Goal: Task Accomplishment & Management: Complete application form

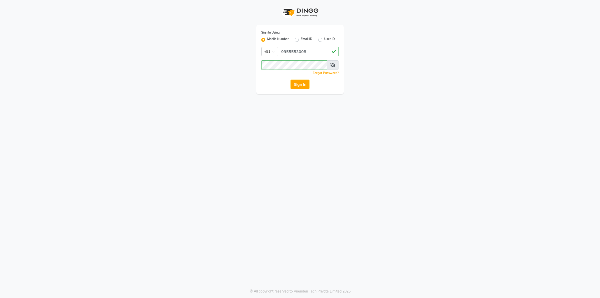
click at [304, 84] on button "Sign In" at bounding box center [300, 85] width 19 height 10
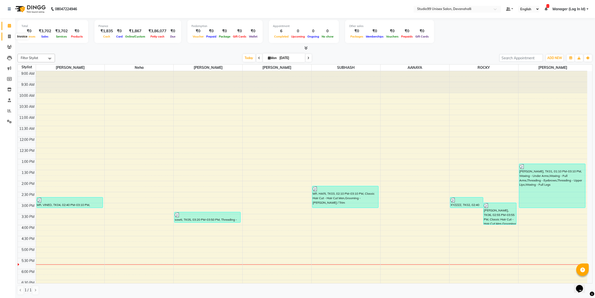
click at [6, 35] on span at bounding box center [9, 37] width 9 height 6
select select "6467"
select select "service"
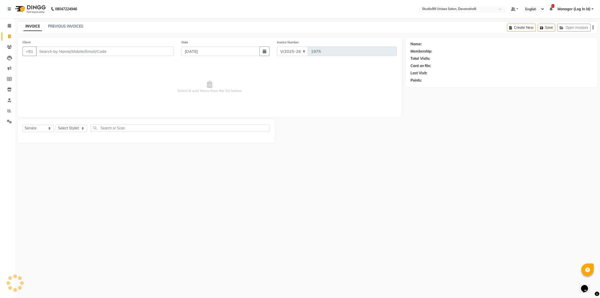
click at [140, 52] on input "Client" at bounding box center [105, 52] width 138 height 10
type input "9738862797"
select select "1: Object"
click at [79, 127] on select "Select Stylist AANAYA Manager (Log In Id) Neha [PERSON_NAME] [PERSON_NAME] ROCK…" at bounding box center [71, 128] width 31 height 8
select select "49236"
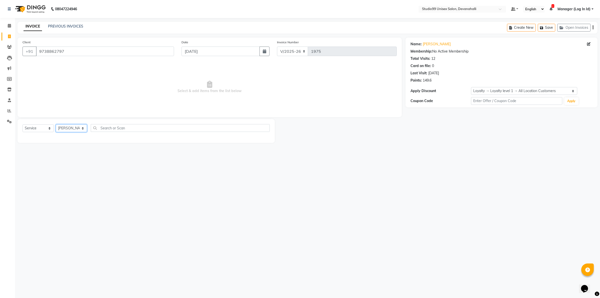
click at [56, 124] on select "Select Stylist AANAYA Manager (Log In Id) Neha [PERSON_NAME] [PERSON_NAME] ROCK…" at bounding box center [71, 128] width 31 height 8
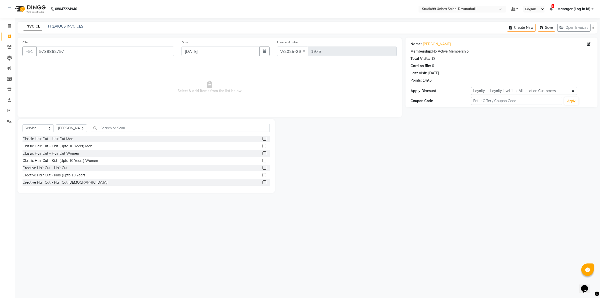
click at [263, 138] on label at bounding box center [265, 139] width 4 height 4
click at [263, 138] on input "checkbox" at bounding box center [264, 138] width 3 height 3
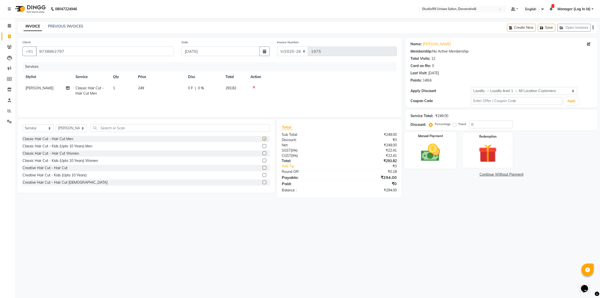
checkbox input "false"
click at [447, 140] on div "Manual Payment" at bounding box center [431, 150] width 52 height 37
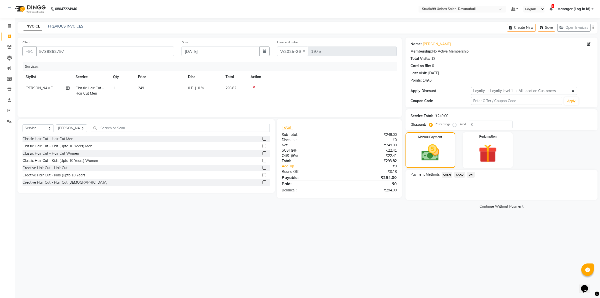
drag, startPoint x: 469, startPoint y: 173, endPoint x: 474, endPoint y: 180, distance: 8.1
click at [470, 173] on span "UPI" at bounding box center [471, 175] width 8 height 6
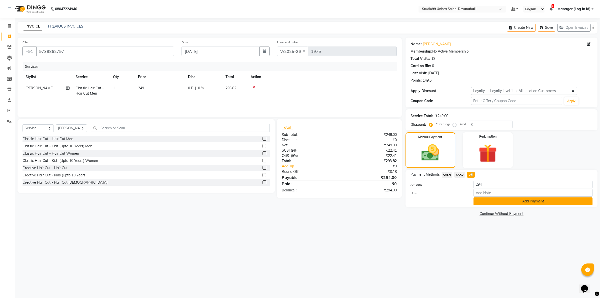
click at [485, 203] on button "Add Payment" at bounding box center [533, 201] width 119 height 8
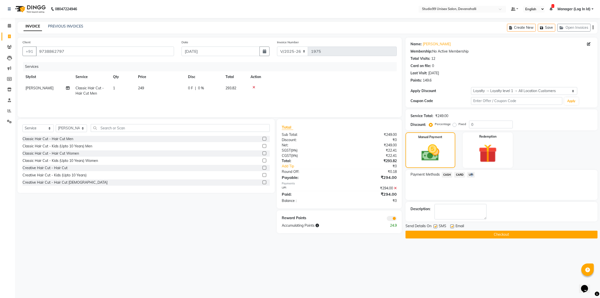
click at [468, 236] on button "Checkout" at bounding box center [502, 235] width 192 height 8
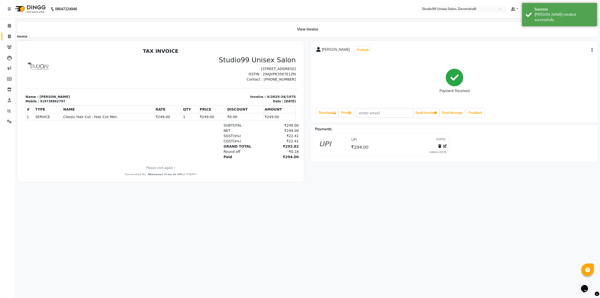
click at [13, 36] on span at bounding box center [9, 37] width 9 height 6
select select "service"
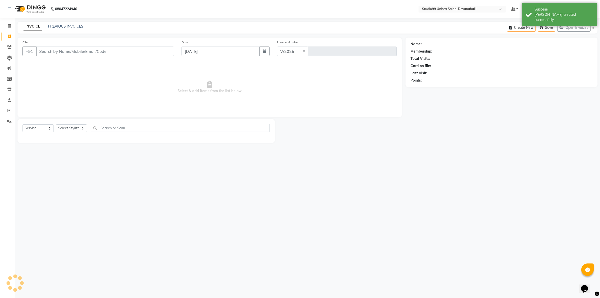
select select "6467"
type input "1976"
click at [83, 53] on input "Client" at bounding box center [105, 52] width 138 height 10
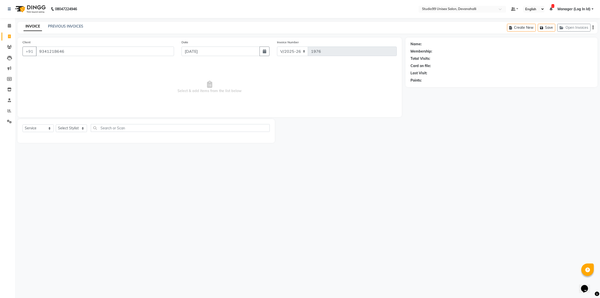
type input "9341218646"
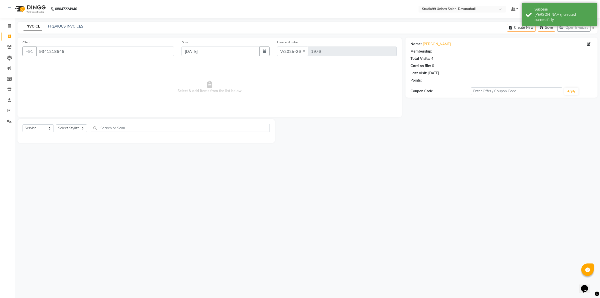
select select "1: Object"
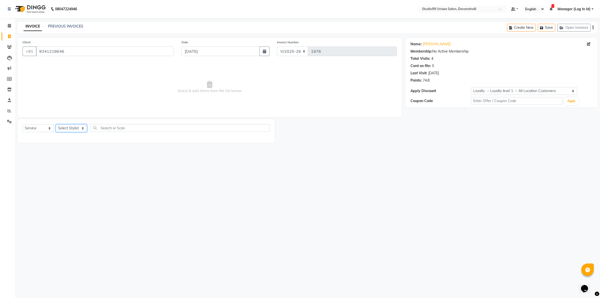
click at [76, 129] on select "Select Stylist AANAYA Manager (Log In Id) Neha [PERSON_NAME] [PERSON_NAME] ROCK…" at bounding box center [71, 128] width 31 height 8
select select "49236"
click at [56, 124] on select "Select Stylist AANAYA Manager (Log In Id) Neha [PERSON_NAME] [PERSON_NAME] ROCK…" at bounding box center [71, 128] width 31 height 8
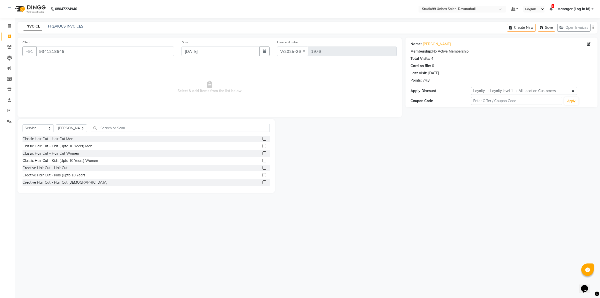
click at [263, 139] on label at bounding box center [265, 139] width 4 height 4
click at [263, 139] on input "checkbox" at bounding box center [264, 138] width 3 height 3
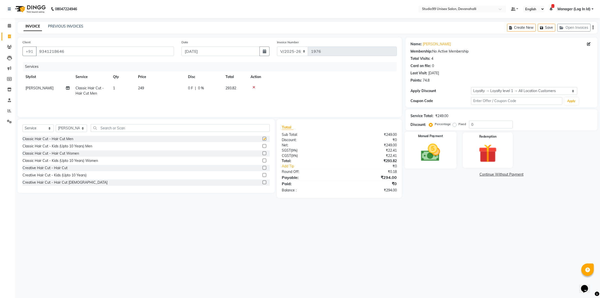
checkbox input "false"
click at [412, 155] on div "Manual Payment" at bounding box center [431, 150] width 52 height 37
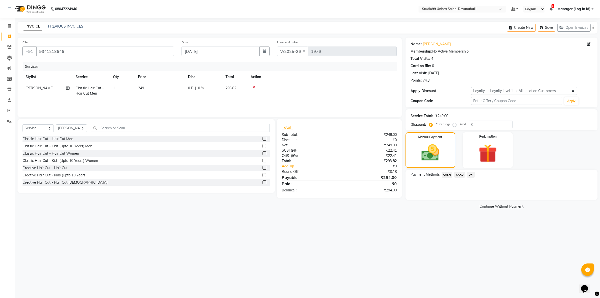
click at [470, 176] on span "UPI" at bounding box center [471, 175] width 8 height 6
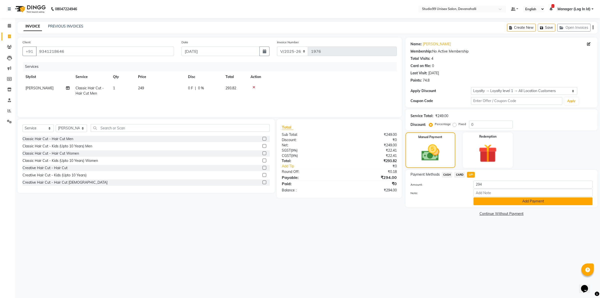
click at [476, 202] on button "Add Payment" at bounding box center [533, 201] width 119 height 8
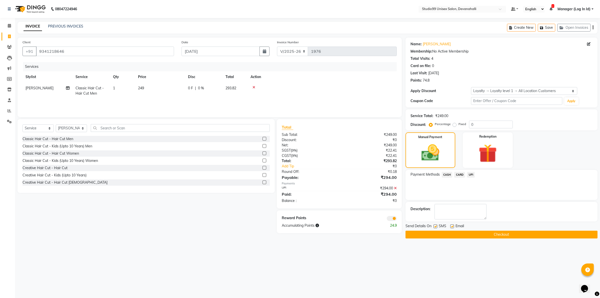
click at [470, 234] on button "Checkout" at bounding box center [502, 235] width 192 height 8
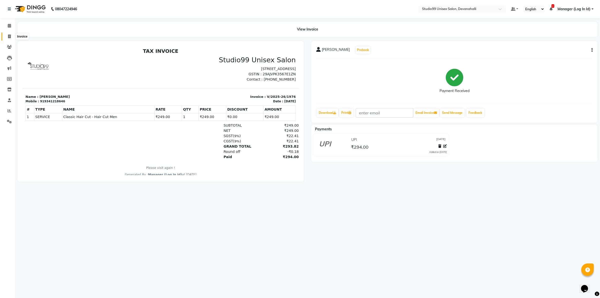
click at [8, 37] on icon at bounding box center [9, 37] width 3 height 4
select select "service"
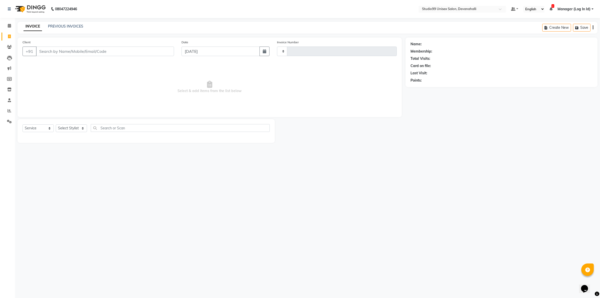
type input "1977"
select select "6467"
click at [70, 52] on input "Client" at bounding box center [105, 52] width 138 height 10
type input "7008383306"
select select "1: Object"
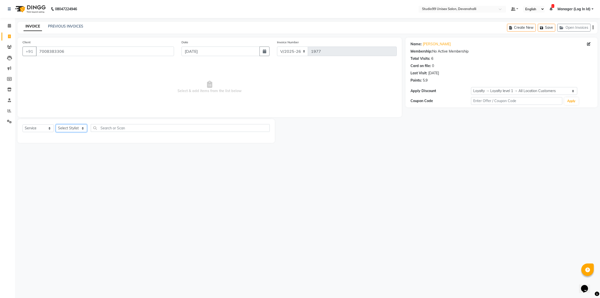
click at [73, 129] on select "Select Stylist AANAYA Manager (Log In Id) Neha [PERSON_NAME] [PERSON_NAME] ROCK…" at bounding box center [71, 128] width 31 height 8
select select "58194"
click at [56, 124] on select "Select Stylist AANAYA Manager (Log In Id) Neha [PERSON_NAME] [PERSON_NAME] ROCK…" at bounding box center [71, 128] width 31 height 8
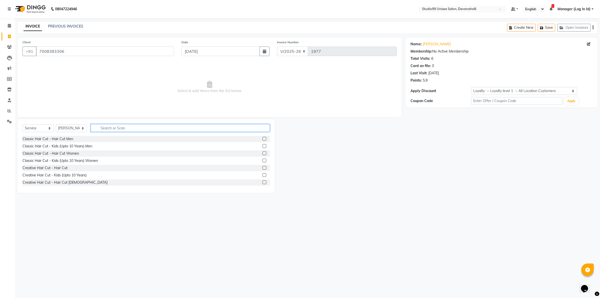
click at [122, 124] on input "text" at bounding box center [180, 128] width 179 height 8
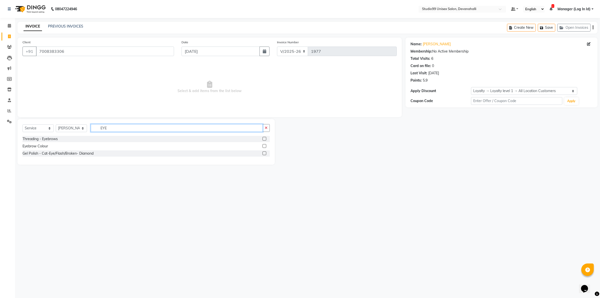
type input "EYE"
click at [264, 139] on label at bounding box center [265, 139] width 4 height 4
click at [264, 139] on input "checkbox" at bounding box center [264, 138] width 3 height 3
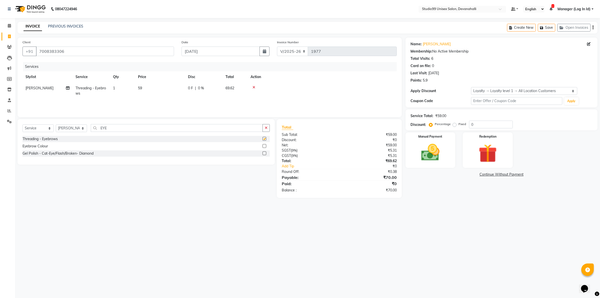
checkbox input "false"
click at [229, 127] on input "EYE" at bounding box center [177, 128] width 172 height 8
type input "E"
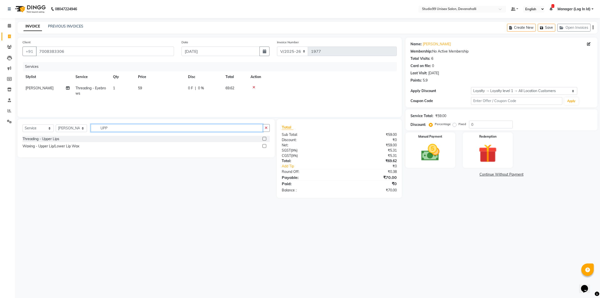
type input "UPP"
click at [266, 145] on label at bounding box center [265, 146] width 4 height 4
click at [266, 145] on input "checkbox" at bounding box center [264, 146] width 3 height 3
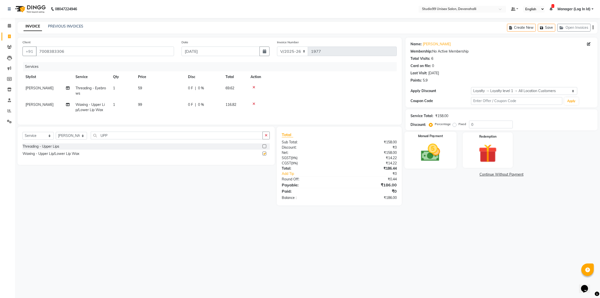
checkbox input "false"
click at [428, 151] on img at bounding box center [430, 153] width 31 height 22
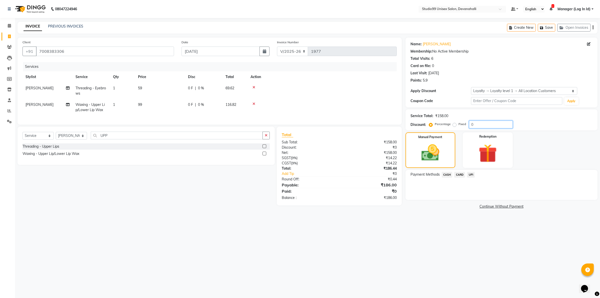
click at [476, 126] on input "0" at bounding box center [491, 125] width 44 height 8
type input "15"
click at [452, 204] on link "Continue Without Payment" at bounding box center [502, 206] width 190 height 5
click at [473, 173] on span "UPI" at bounding box center [471, 175] width 8 height 6
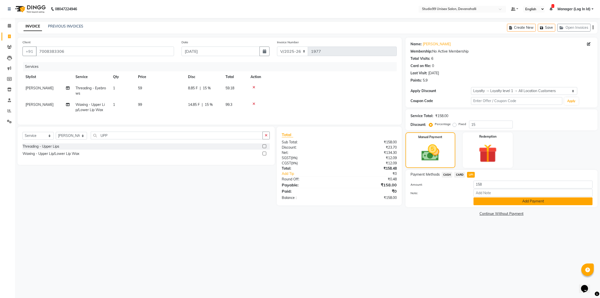
click at [484, 201] on button "Add Payment" at bounding box center [533, 201] width 119 height 8
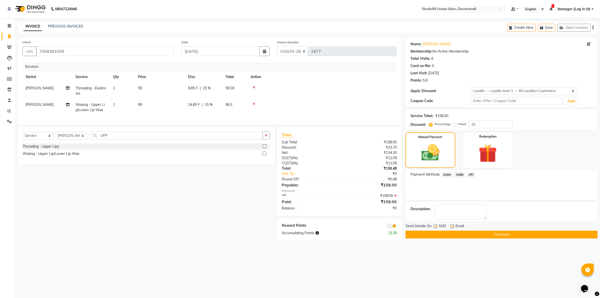
click at [482, 234] on button "Checkout" at bounding box center [502, 235] width 192 height 8
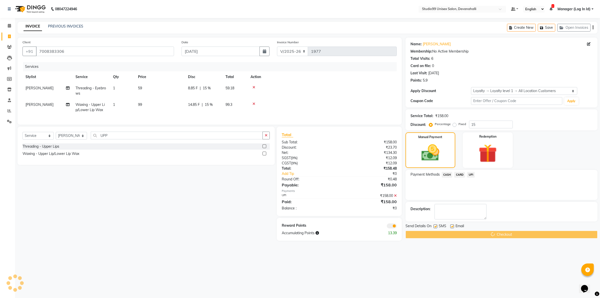
click at [393, 228] on span at bounding box center [392, 225] width 10 height 5
click at [397, 227] on input "checkbox" at bounding box center [397, 227] width 0 height 0
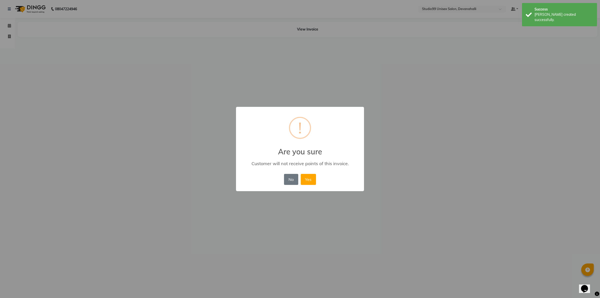
click button "Yes" at bounding box center [308, 179] width 15 height 11
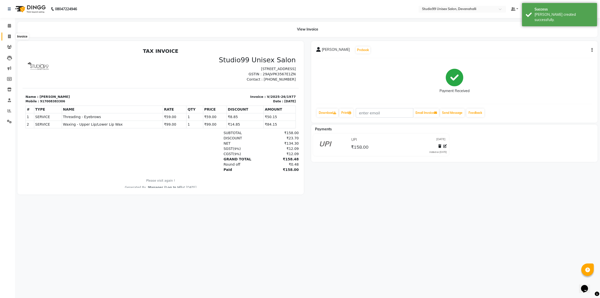
click at [9, 35] on icon at bounding box center [9, 37] width 3 height 4
select select "service"
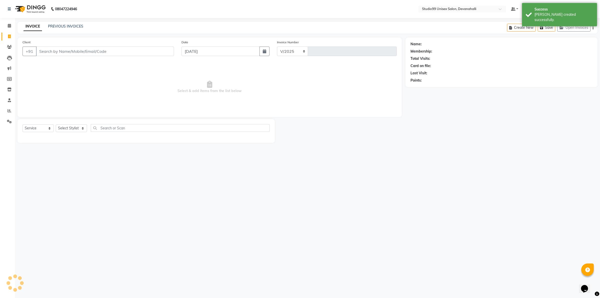
select select "6467"
type input "1978"
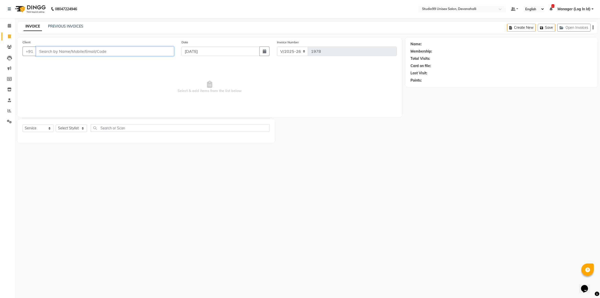
click at [82, 53] on input "Client" at bounding box center [105, 52] width 138 height 10
paste input "9986433456"
type input "9986433456"
select select "1: Object"
click at [43, 128] on select "Select Service Product Membership Package Voucher Prepaid Gift Card" at bounding box center [38, 128] width 31 height 8
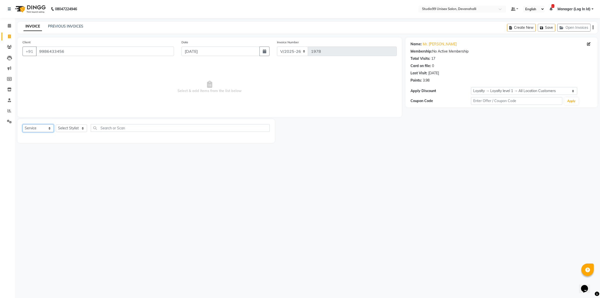
select select "V"
click at [23, 124] on select "Select Service Product Membership Package Voucher Prepaid Gift Card" at bounding box center [38, 128] width 31 height 8
click at [70, 129] on select "Select Stylist AANAYA Manager (Log In Id) Neha [PERSON_NAME] [PERSON_NAME] ROCK…" at bounding box center [71, 128] width 31 height 8
select select "49236"
click at [56, 124] on select "Select Stylist AANAYA Manager (Log In Id) Neha [PERSON_NAME] [PERSON_NAME] ROCK…" at bounding box center [71, 128] width 31 height 8
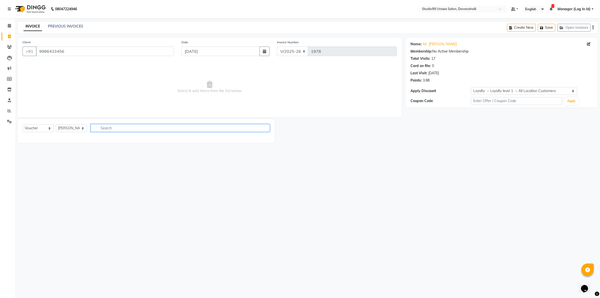
click at [129, 128] on input "text" at bounding box center [180, 128] width 179 height 8
click at [41, 128] on select "Select Service Product Membership Package Voucher Prepaid Gift Card" at bounding box center [38, 128] width 31 height 8
select select "P"
click at [23, 124] on select "Select Service Product Membership Package Voucher Prepaid Gift Card" at bounding box center [38, 128] width 31 height 8
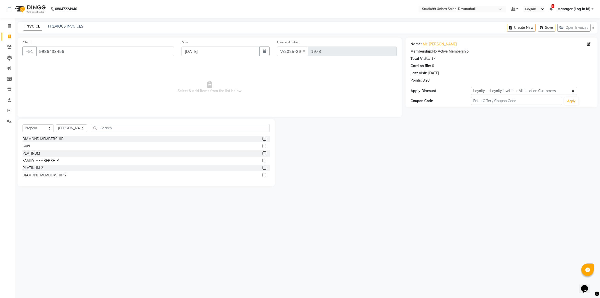
click at [265, 146] on label at bounding box center [265, 146] width 4 height 4
click at [265, 146] on input "checkbox" at bounding box center [264, 146] width 3 height 3
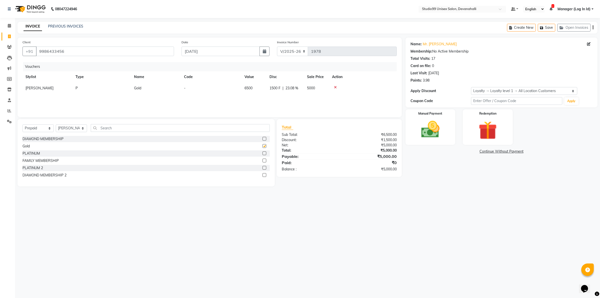
checkbox input "false"
click at [447, 133] on div "Manual Payment" at bounding box center [431, 127] width 52 height 37
click at [470, 153] on span "UPI" at bounding box center [471, 152] width 8 height 6
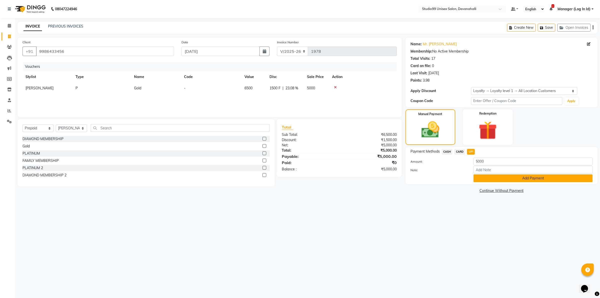
click at [483, 174] on button "Add Payment" at bounding box center [533, 178] width 119 height 8
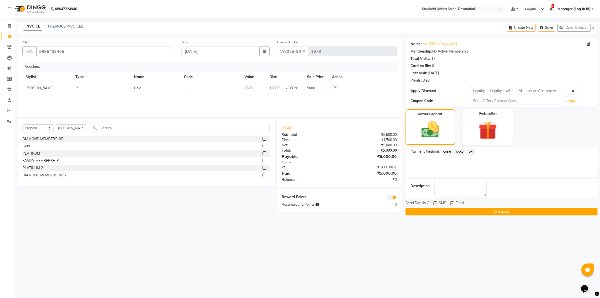
click at [454, 213] on button "Checkout" at bounding box center [502, 212] width 192 height 8
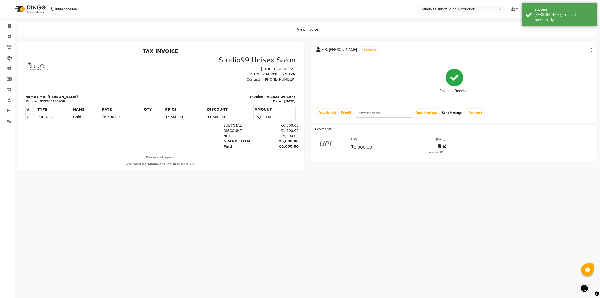
click at [459, 115] on button "Send Message" at bounding box center [452, 113] width 25 height 9
click at [12, 38] on span at bounding box center [9, 37] width 9 height 6
select select "service"
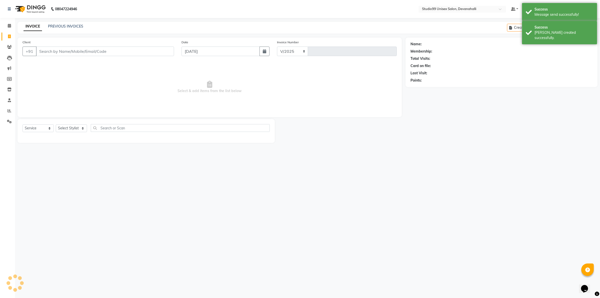
select select "6467"
type input "1979"
click at [9, 48] on icon at bounding box center [9, 47] width 5 height 4
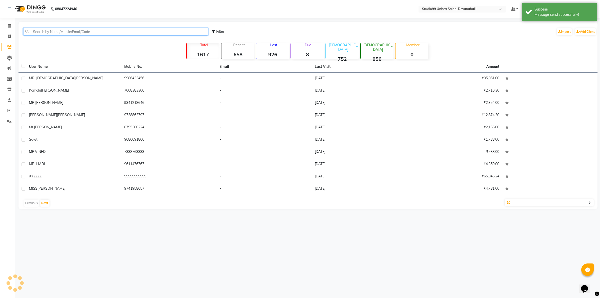
click at [63, 30] on input "text" at bounding box center [115, 32] width 185 height 8
paste input "9986433456"
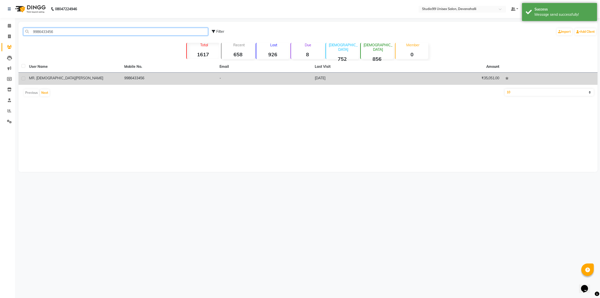
type input "9986433456"
click at [357, 83] on td "[DATE]" at bounding box center [359, 79] width 95 height 12
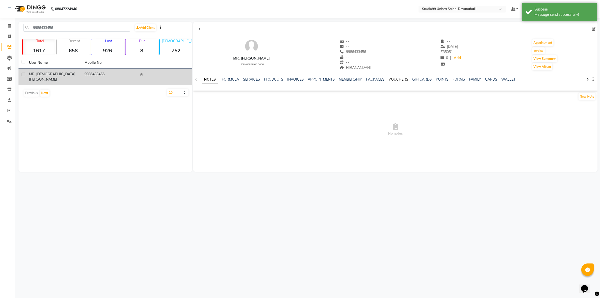
click at [403, 81] on link "VOUCHERS" at bounding box center [399, 79] width 20 height 5
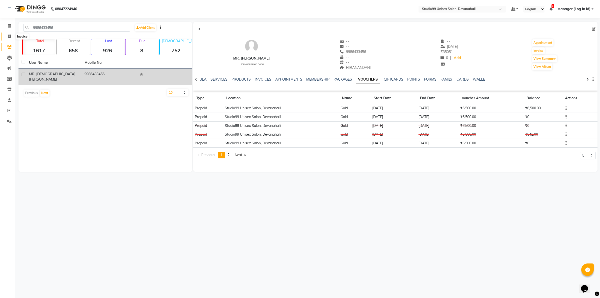
click at [8, 35] on span at bounding box center [9, 37] width 9 height 6
select select "service"
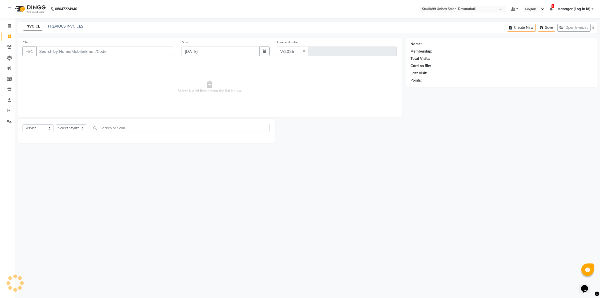
select select "6467"
type input "1979"
click at [84, 53] on input "Client" at bounding box center [105, 52] width 138 height 10
type input "9986433456"
select select "1: Object"
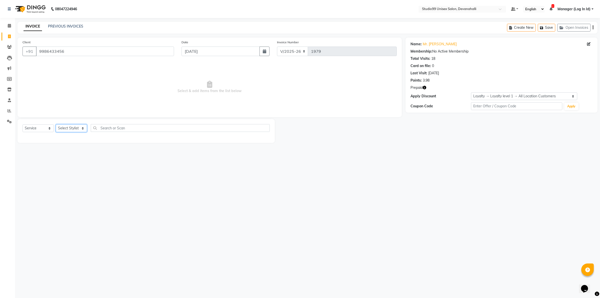
click at [73, 127] on select "Select Stylist AANAYA Manager (Log In Id) Neha [PERSON_NAME] [PERSON_NAME] ROCK…" at bounding box center [71, 128] width 31 height 8
select select "49236"
click at [56, 124] on select "Select Stylist AANAYA Manager (Log In Id) Neha [PERSON_NAME] [PERSON_NAME] ROCK…" at bounding box center [71, 128] width 31 height 8
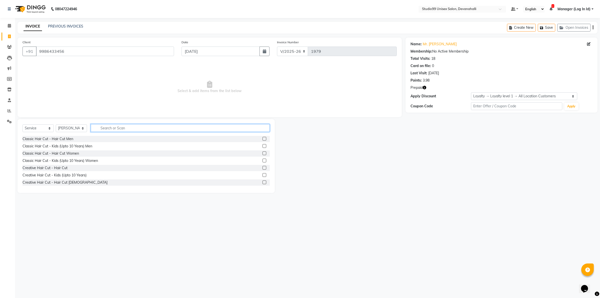
click at [119, 126] on input "text" at bounding box center [180, 128] width 179 height 8
click at [263, 139] on label at bounding box center [265, 139] width 4 height 4
click at [263, 139] on input "checkbox" at bounding box center [264, 138] width 3 height 3
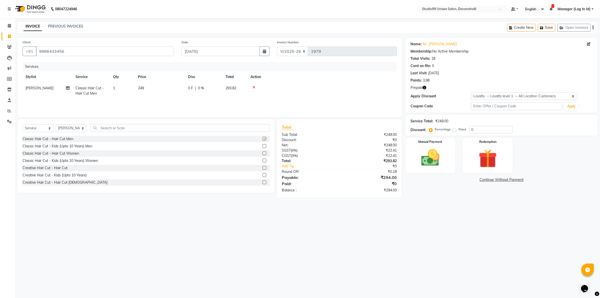
checkbox input "false"
click at [264, 129] on input "text" at bounding box center [180, 128] width 179 height 8
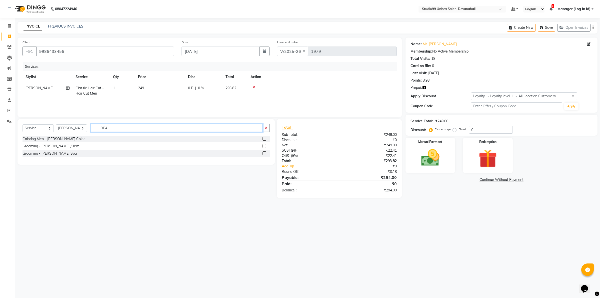
type input "BEA"
click at [265, 147] on label at bounding box center [265, 146] width 4 height 4
click at [265, 147] on input "checkbox" at bounding box center [264, 146] width 3 height 3
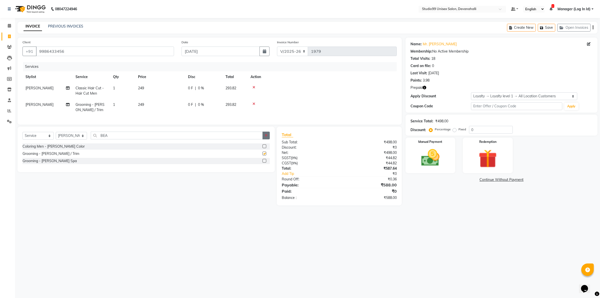
checkbox input "false"
click at [266, 137] on icon "button" at bounding box center [266, 136] width 3 height 4
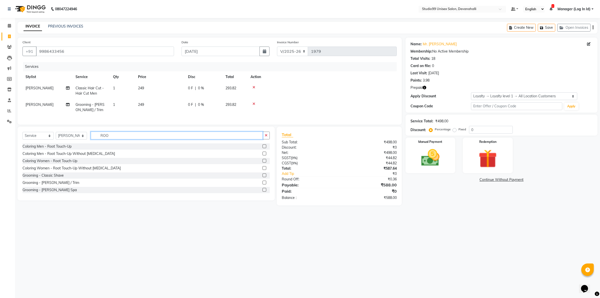
type input "ROO"
click at [263, 155] on label at bounding box center [265, 154] width 4 height 4
click at [263, 155] on input "checkbox" at bounding box center [264, 153] width 3 height 3
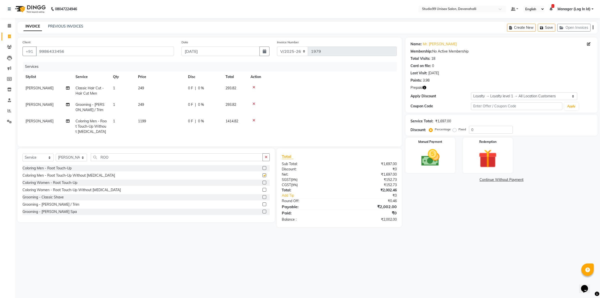
checkbox input "false"
click at [142, 121] on span "1199" at bounding box center [142, 121] width 8 height 5
select select "49236"
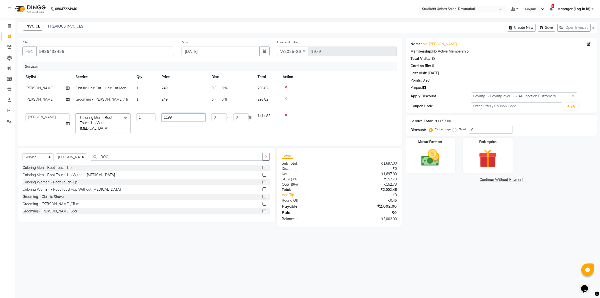
click at [167, 113] on input "1199" at bounding box center [184, 117] width 44 height 8
type input "899"
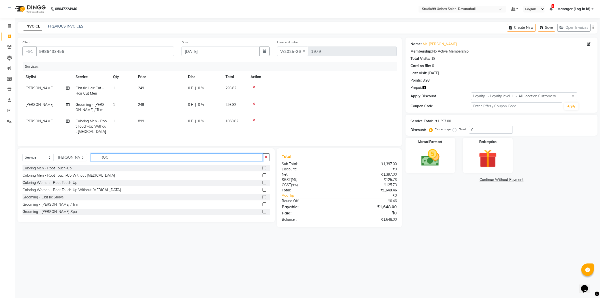
click at [116, 158] on input "ROO" at bounding box center [177, 157] width 172 height 8
type input "R"
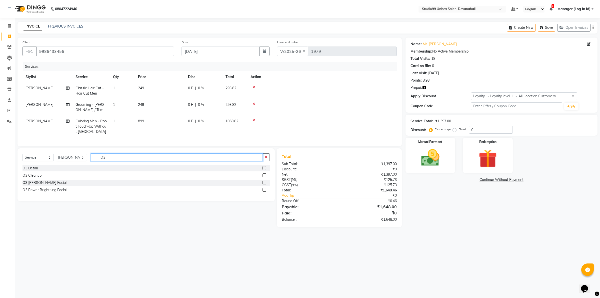
type input "O3"
click at [263, 170] on label at bounding box center [265, 168] width 4 height 4
click at [263, 170] on input "checkbox" at bounding box center [264, 168] width 3 height 3
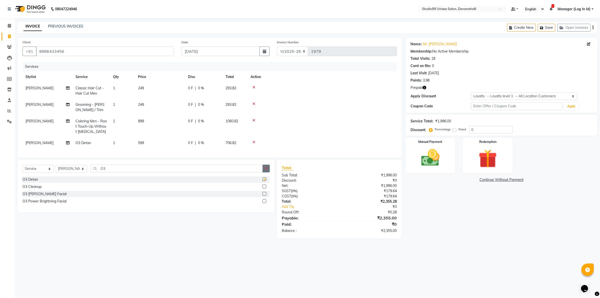
checkbox input "false"
click at [91, 166] on div "Select Service Product Membership Package Voucher Prepaid Gift Card Select Styl…" at bounding box center [146, 186] width 257 height 53
click at [121, 172] on input "O3" at bounding box center [177, 169] width 172 height 8
type input "O"
type input "AROMA"
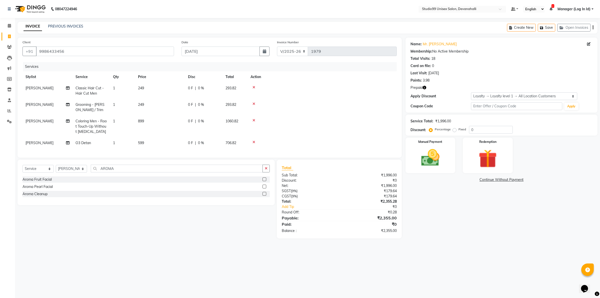
click at [264, 181] on label at bounding box center [265, 179] width 4 height 4
click at [264, 181] on input "checkbox" at bounding box center [264, 179] width 3 height 3
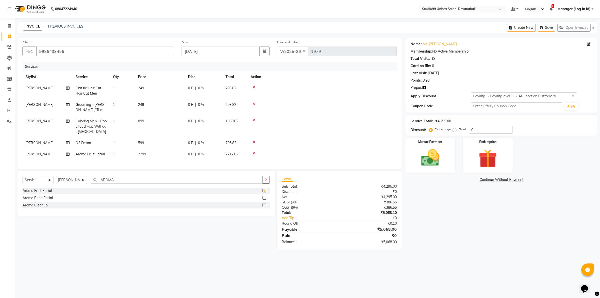
checkbox input "false"
click at [264, 207] on label at bounding box center [265, 205] width 4 height 4
click at [264, 207] on input "checkbox" at bounding box center [264, 205] width 3 height 3
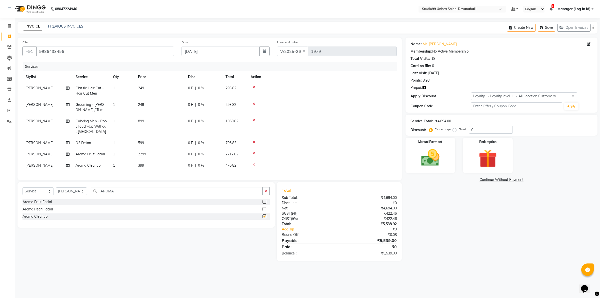
checkbox input "false"
click at [254, 152] on icon at bounding box center [254, 154] width 3 height 4
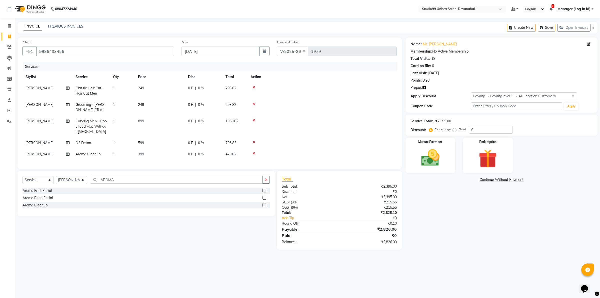
click at [140, 153] on span "399" at bounding box center [141, 154] width 6 height 5
select select "49236"
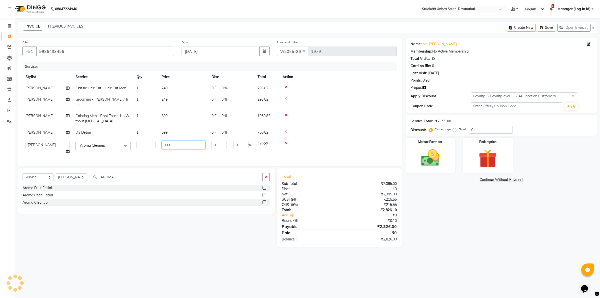
click at [166, 141] on input "399" at bounding box center [184, 145] width 44 height 8
type input "1499"
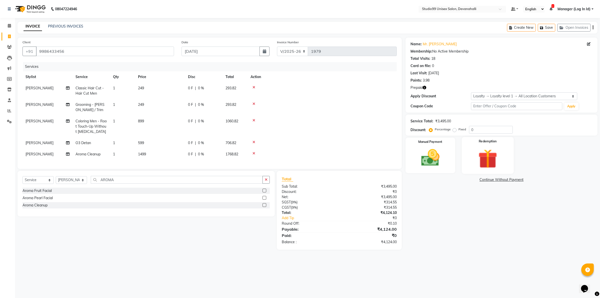
click at [473, 166] on img at bounding box center [487, 159] width 31 height 24
click at [451, 181] on span "Prepaid 1" at bounding box center [450, 180] width 16 height 6
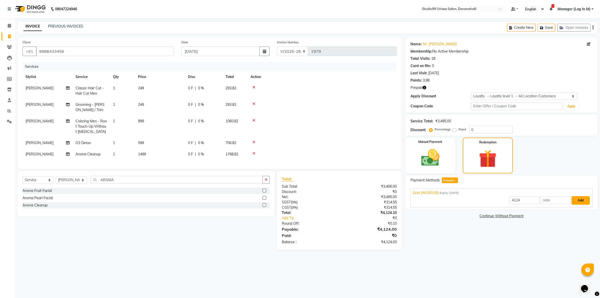
click at [580, 203] on button "Add" at bounding box center [581, 200] width 18 height 9
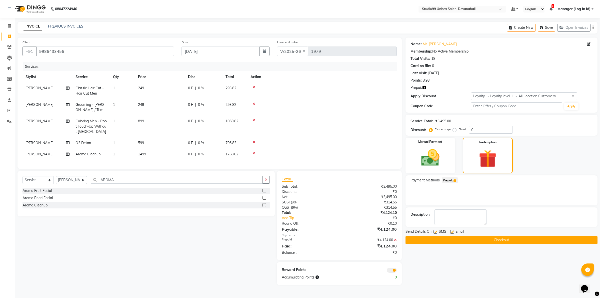
click at [441, 238] on button "Checkout" at bounding box center [502, 240] width 192 height 8
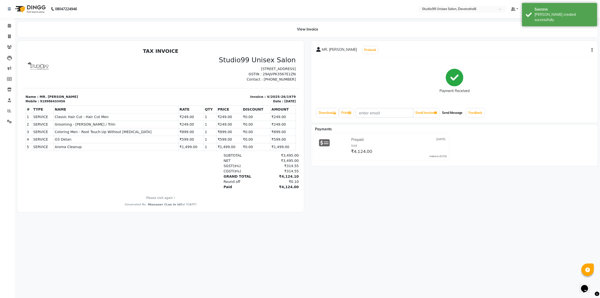
click at [453, 110] on button "Send Message" at bounding box center [452, 113] width 25 height 9
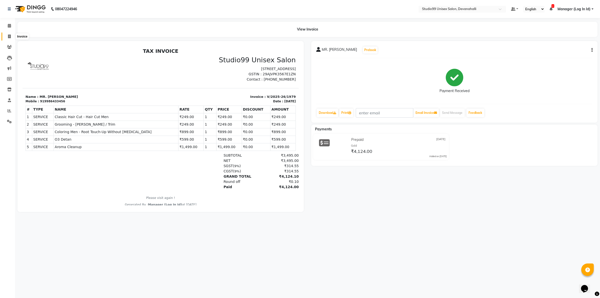
click at [11, 37] on icon at bounding box center [9, 37] width 3 height 4
select select "service"
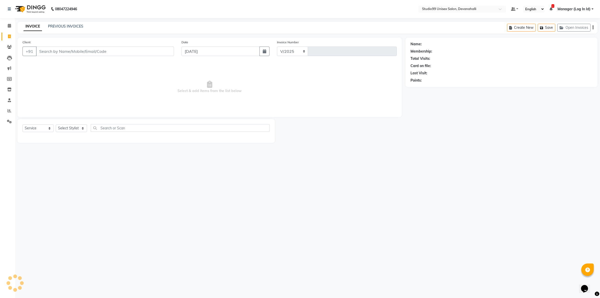
select select "6467"
type input "1980"
click at [52, 27] on link "PREVIOUS INVOICES" at bounding box center [65, 26] width 35 height 5
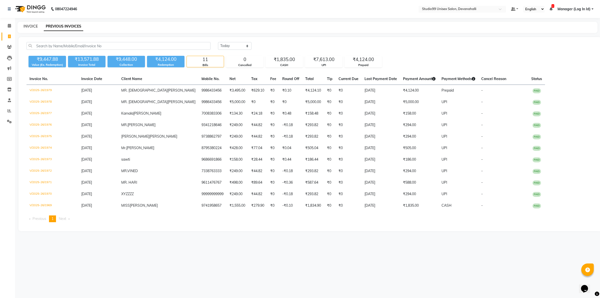
click at [32, 26] on link "INVOICE" at bounding box center [31, 26] width 14 height 5
select select "service"
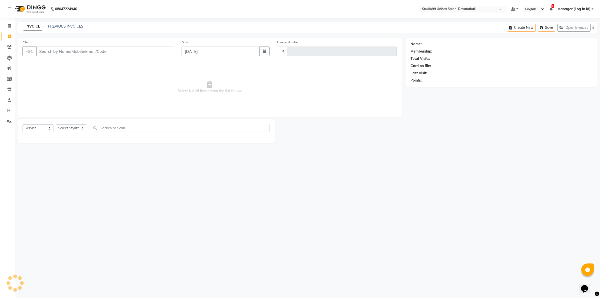
type input "1980"
select select "6467"
click at [68, 49] on input "Client" at bounding box center [105, 52] width 138 height 10
type input "8454848566"
select select "1: Object"
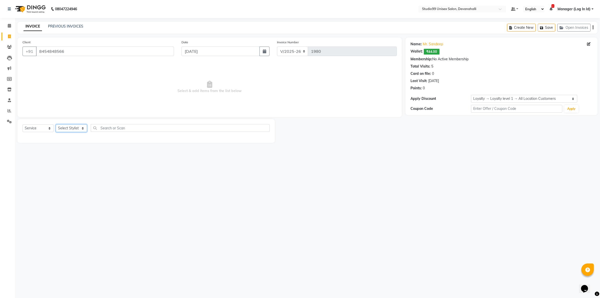
click at [67, 127] on select "Select Stylist AANAYA Manager (Log In Id) Neha [PERSON_NAME] [PERSON_NAME] ROCK…" at bounding box center [71, 128] width 31 height 8
select select "49236"
click at [56, 124] on select "Select Stylist AANAYA Manager (Log In Id) Neha [PERSON_NAME] [PERSON_NAME] ROCK…" at bounding box center [71, 128] width 31 height 8
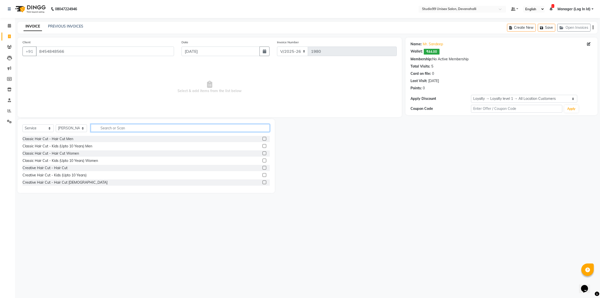
click at [128, 129] on input "text" at bounding box center [180, 128] width 179 height 8
click at [263, 138] on label at bounding box center [265, 139] width 4 height 4
click at [263, 138] on input "checkbox" at bounding box center [264, 138] width 3 height 3
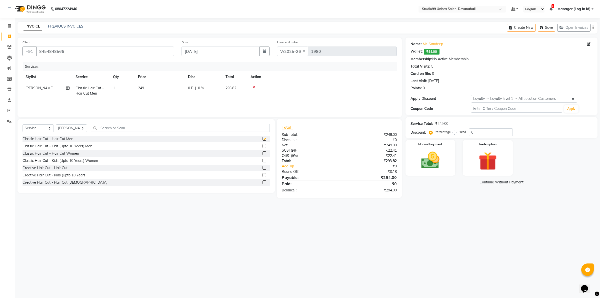
checkbox input "false"
click at [422, 155] on img at bounding box center [430, 160] width 31 height 22
click at [469, 183] on span "UPI" at bounding box center [471, 183] width 8 height 6
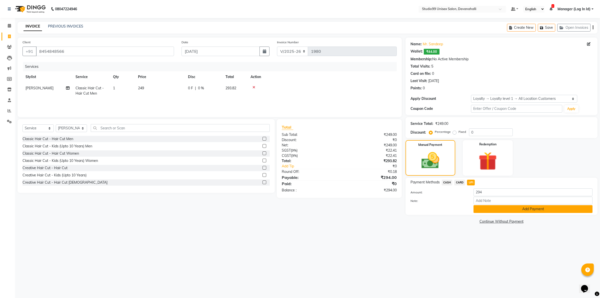
click at [488, 208] on button "Add Payment" at bounding box center [533, 209] width 119 height 8
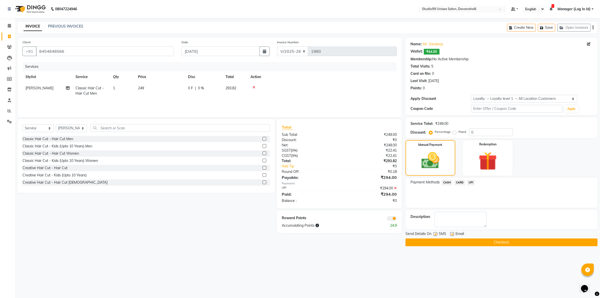
click at [423, 242] on button "Checkout" at bounding box center [502, 242] width 192 height 8
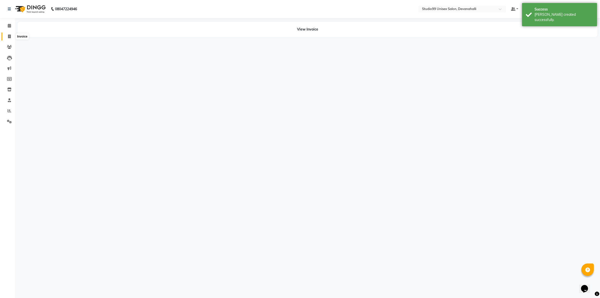
click at [8, 37] on icon at bounding box center [9, 37] width 3 height 4
select select "service"
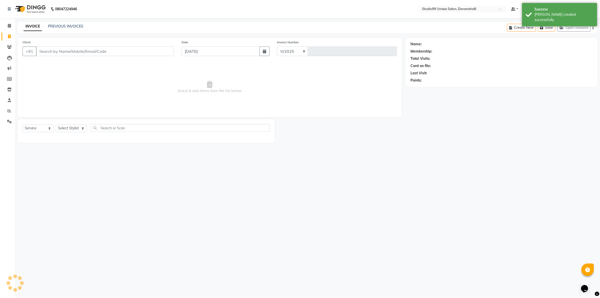
select select "6467"
type input "1981"
click at [144, 53] on input "Client" at bounding box center [105, 52] width 138 height 10
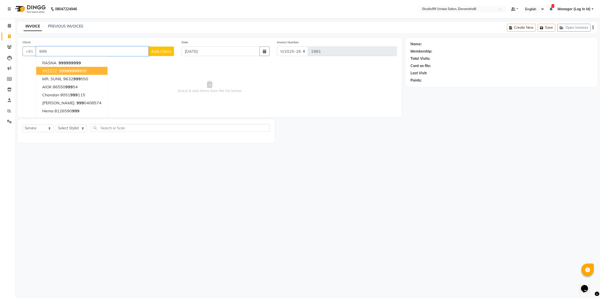
click at [88, 72] on button "XYZZZZ 999 999 999 99" at bounding box center [71, 71] width 71 height 8
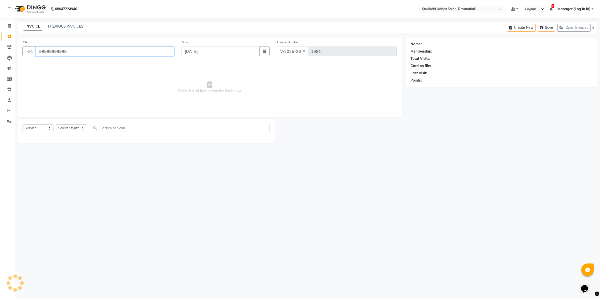
type input "99999999999"
select select "1: Object"
click at [69, 126] on select "Select Stylist AANAYA Manager (Log In Id) Neha [PERSON_NAME] [PERSON_NAME] ROCK…" at bounding box center [71, 128] width 31 height 8
select select "79307"
click at [56, 124] on select "Select Stylist AANAYA Manager (Log In Id) Neha [PERSON_NAME] [PERSON_NAME] ROCK…" at bounding box center [71, 128] width 31 height 8
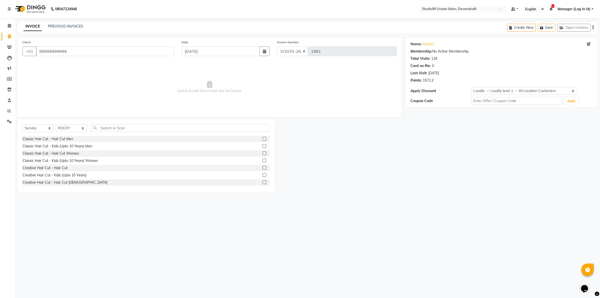
click at [263, 140] on label at bounding box center [265, 139] width 4 height 4
click at [263, 140] on input "checkbox" at bounding box center [264, 138] width 3 height 3
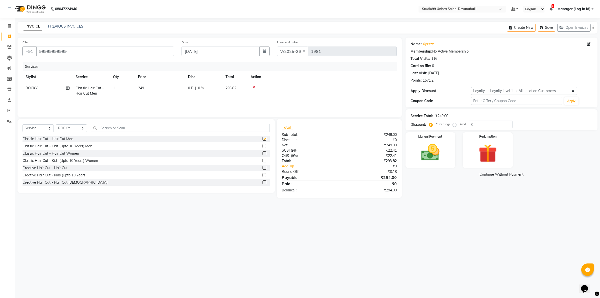
checkbox input "false"
click at [244, 129] on input "text" at bounding box center [180, 128] width 179 height 8
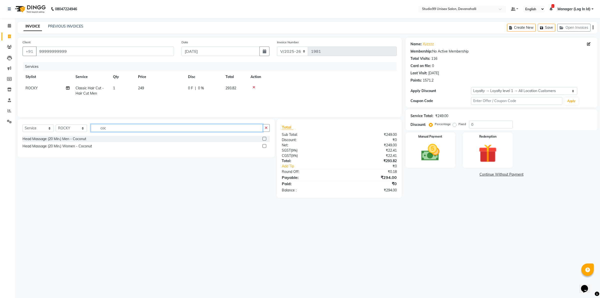
type input "coc"
click at [263, 139] on label at bounding box center [265, 139] width 4 height 4
click at [263, 139] on input "checkbox" at bounding box center [264, 138] width 3 height 3
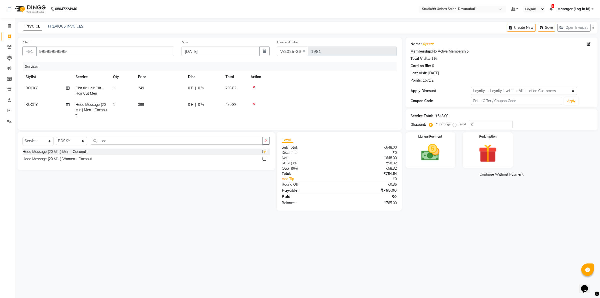
checkbox input "false"
click at [440, 161] on img at bounding box center [430, 153] width 31 height 22
click at [471, 174] on span "UPI" at bounding box center [471, 175] width 8 height 6
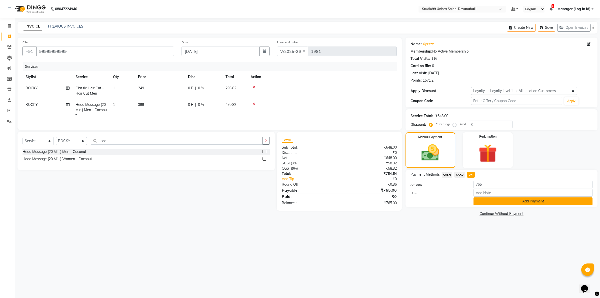
click at [480, 201] on button "Add Payment" at bounding box center [533, 201] width 119 height 8
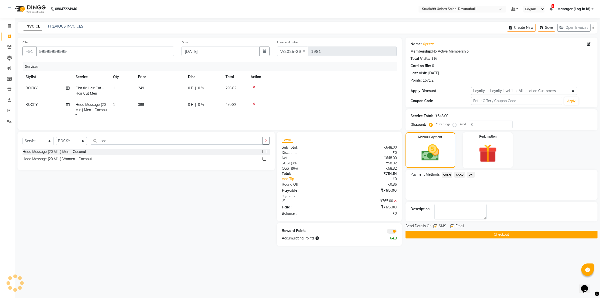
click at [462, 231] on button "Checkout" at bounding box center [502, 235] width 192 height 8
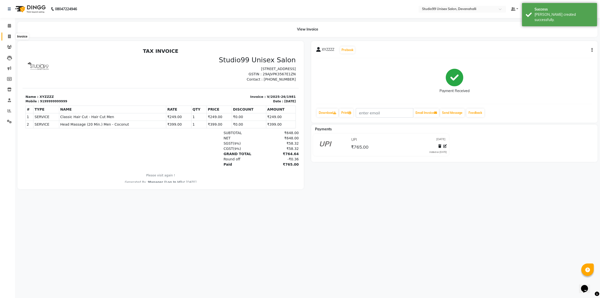
click at [11, 38] on span at bounding box center [9, 37] width 9 height 6
select select "service"
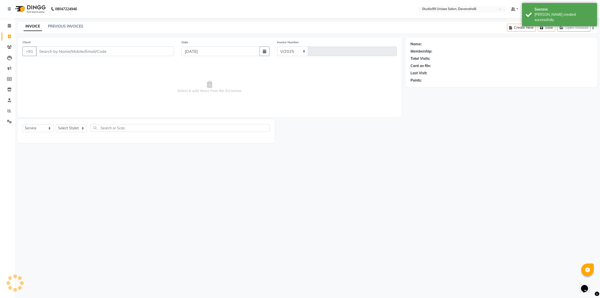
select select "6467"
type input "1982"
